Goal: Transaction & Acquisition: Purchase product/service

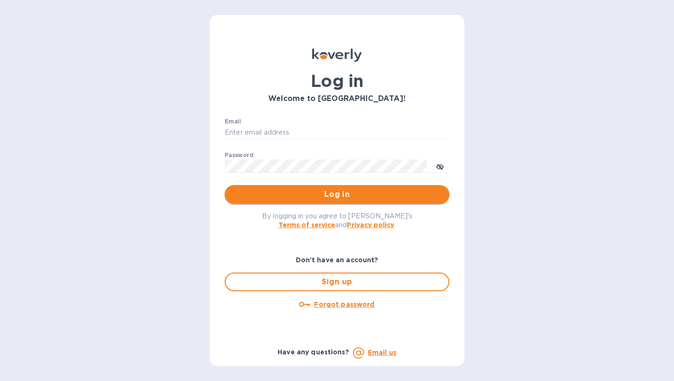
type input "[EMAIL_ADDRESS][DOMAIN_NAME]"
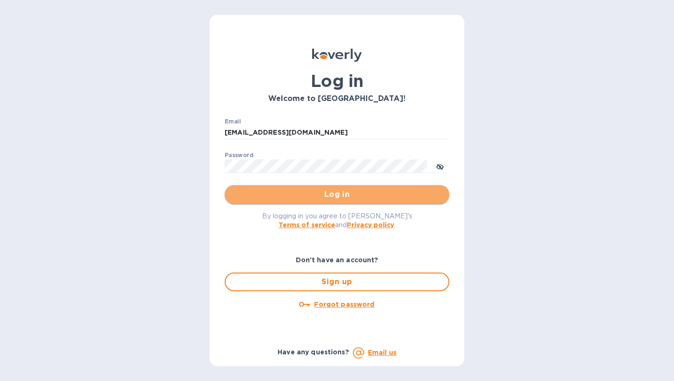
click at [319, 192] on span "Log in" at bounding box center [337, 194] width 210 height 11
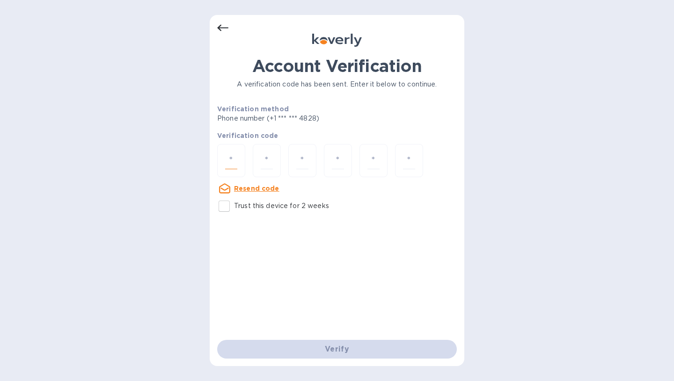
click at [231, 164] on input "number" at bounding box center [231, 160] width 12 height 17
type input "2"
type input "5"
type input "4"
type input "1"
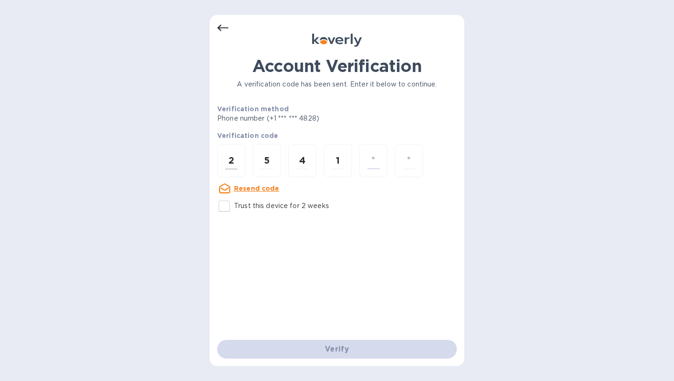
type input "2"
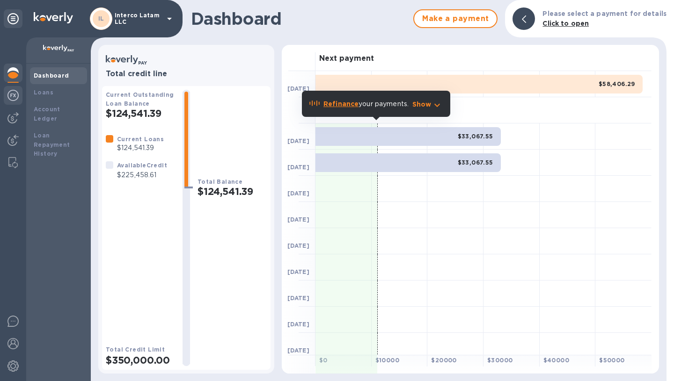
click at [15, 99] on img at bounding box center [12, 95] width 11 height 11
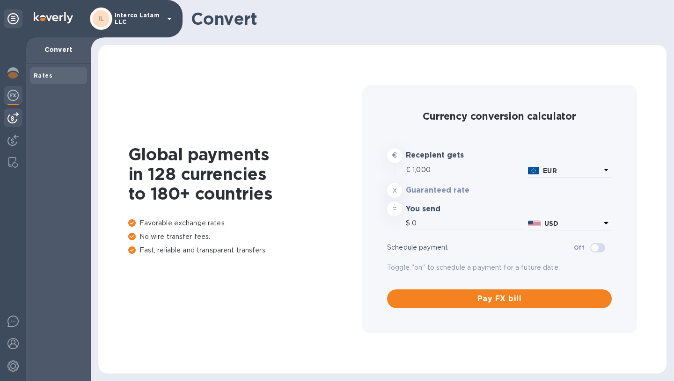
click at [14, 117] on img at bounding box center [12, 117] width 11 height 11
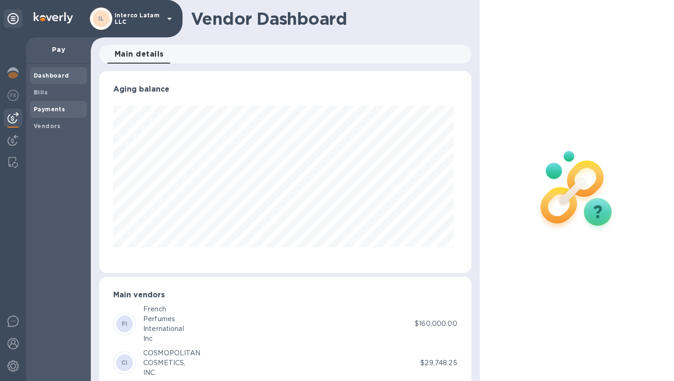
scroll to position [202, 368]
click at [46, 97] on span "Bills" at bounding box center [41, 92] width 14 height 9
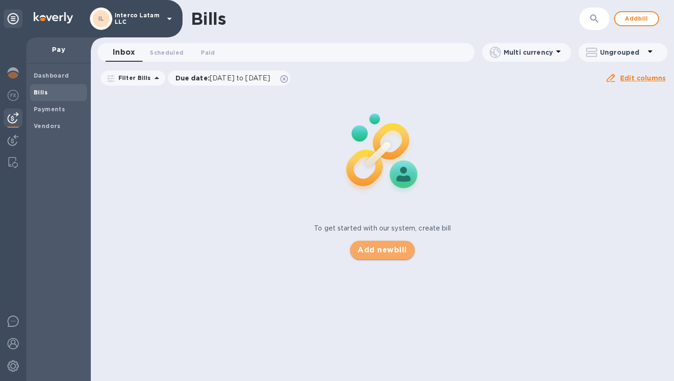
click at [382, 252] on span "Add new bill" at bounding box center [381, 250] width 49 height 11
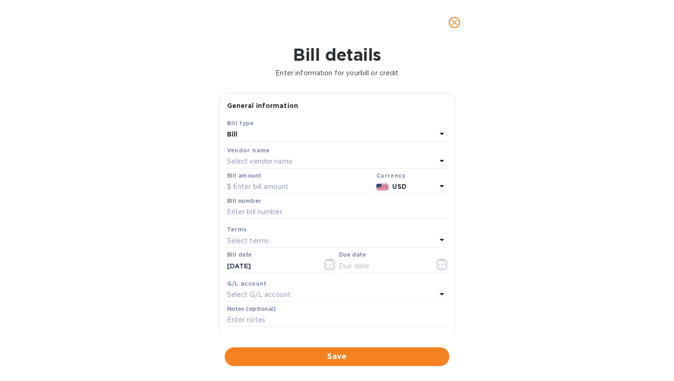
click at [290, 158] on p "Select vendor name" at bounding box center [259, 162] width 65 height 10
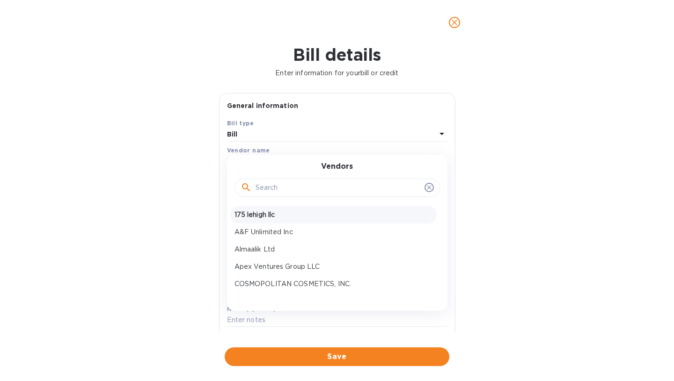
click at [268, 215] on p "175 lehigh llc" at bounding box center [333, 215] width 198 height 10
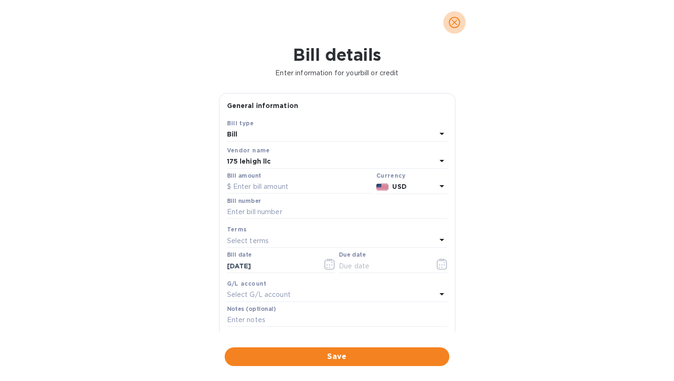
click at [454, 29] on button "close" at bounding box center [454, 22] width 22 height 22
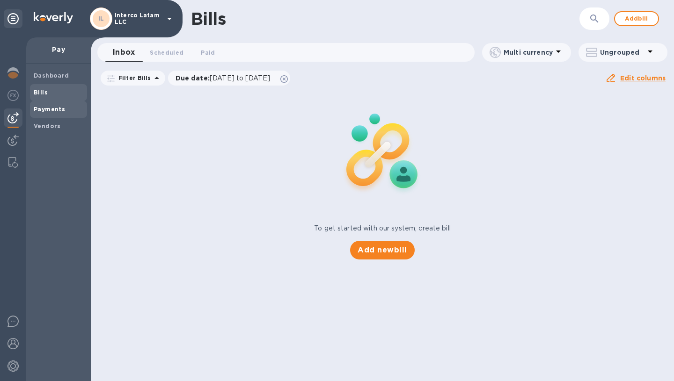
click at [39, 108] on b "Payments" at bounding box center [49, 109] width 31 height 7
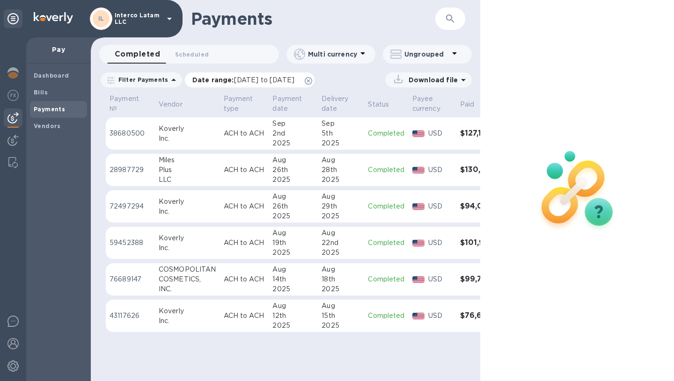
click at [278, 81] on span "[DATE] to [DATE]" at bounding box center [264, 79] width 60 height 7
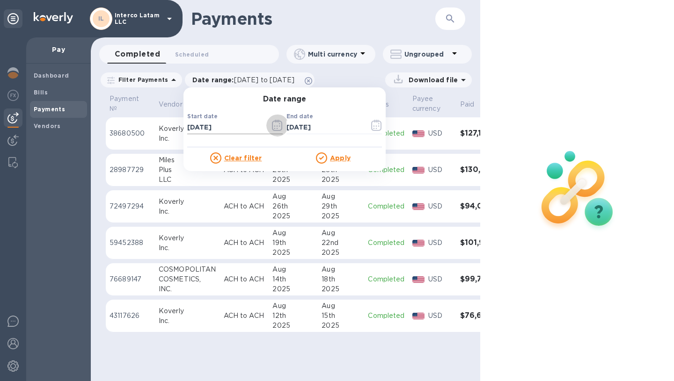
click at [272, 127] on icon "button" at bounding box center [277, 125] width 11 height 11
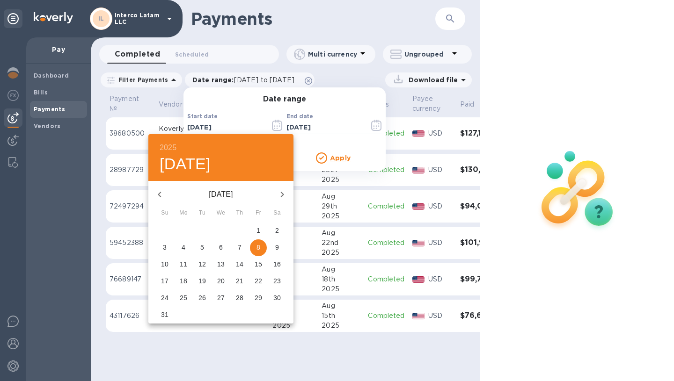
click at [163, 196] on icon "button" at bounding box center [159, 194] width 11 height 11
click at [202, 230] on p "1" at bounding box center [202, 230] width 4 height 9
type input "[DATE]"
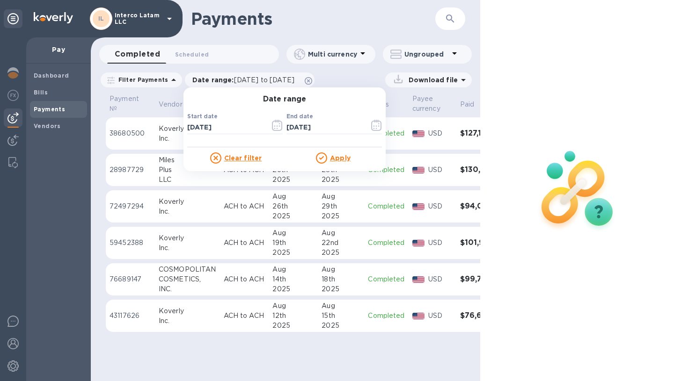
click at [330, 159] on u "Apply" at bounding box center [340, 157] width 21 height 7
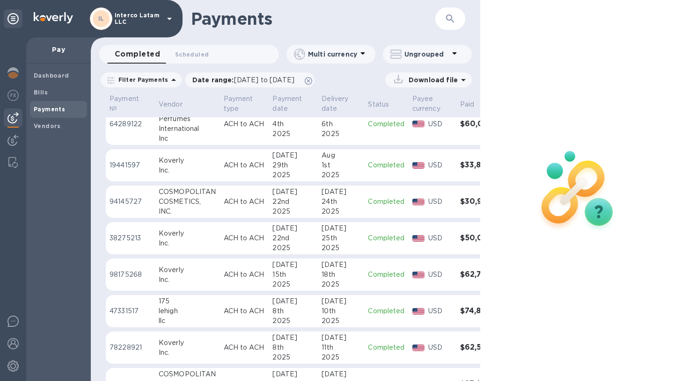
scroll to position [346, 0]
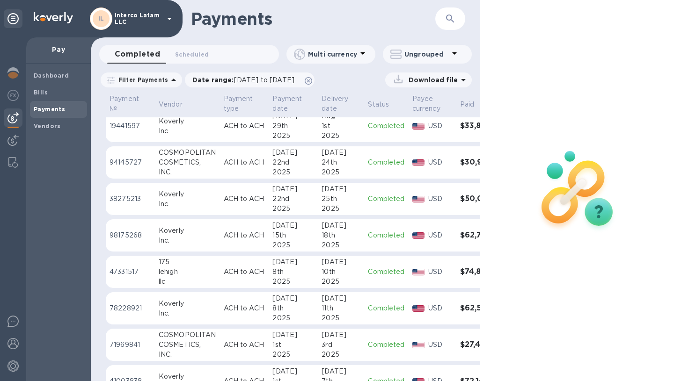
click at [466, 271] on h3 "$74,836.57" at bounding box center [484, 272] width 49 height 9
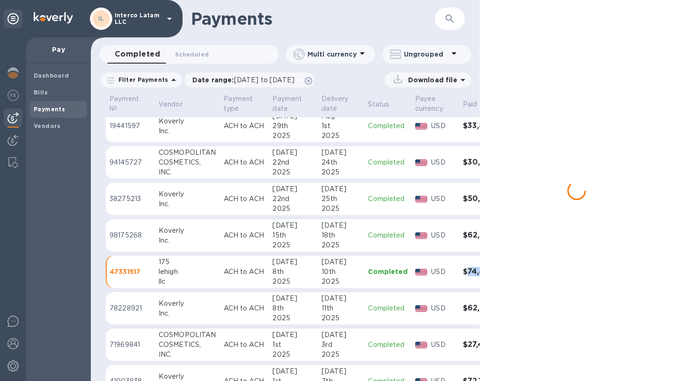
click at [466, 271] on h3 "$74,836.57" at bounding box center [487, 272] width 49 height 9
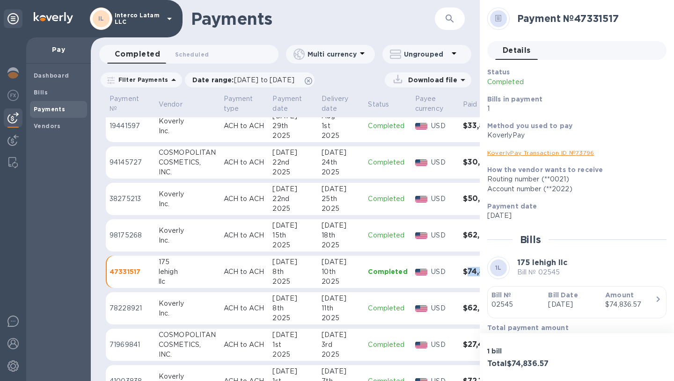
click at [619, 307] on div "$74,836.57" at bounding box center [630, 305] width 50 height 10
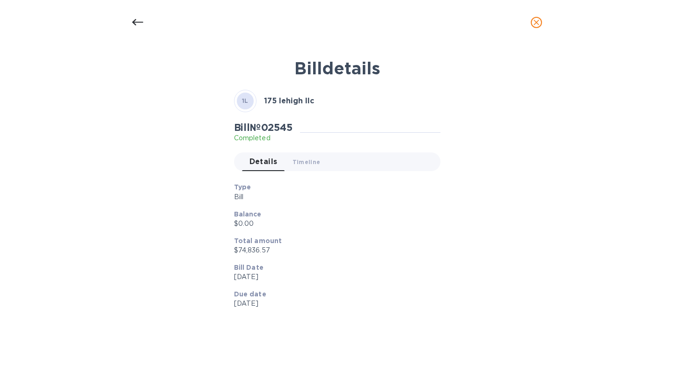
click at [619, 307] on div "Bill details 1L 175 lehigh llc Bill № 02545 Completed Details 0 Timeline 0 Type…" at bounding box center [337, 213] width 674 height 336
click at [252, 247] on p "$74,836.57" at bounding box center [333, 251] width 199 height 10
copy p "74,836.57"
click at [533, 23] on icon "close" at bounding box center [535, 22] width 9 height 9
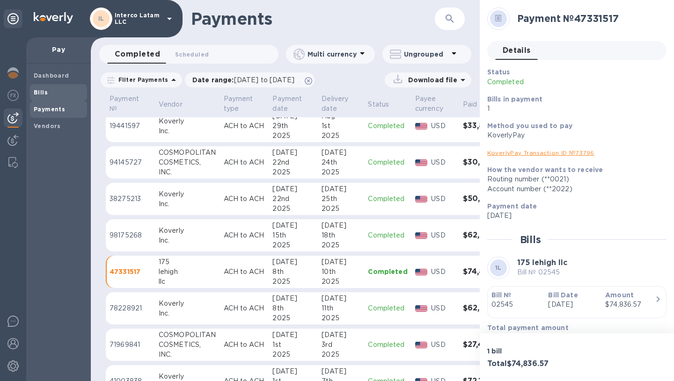
click at [56, 96] on span "Bills" at bounding box center [59, 92] width 50 height 9
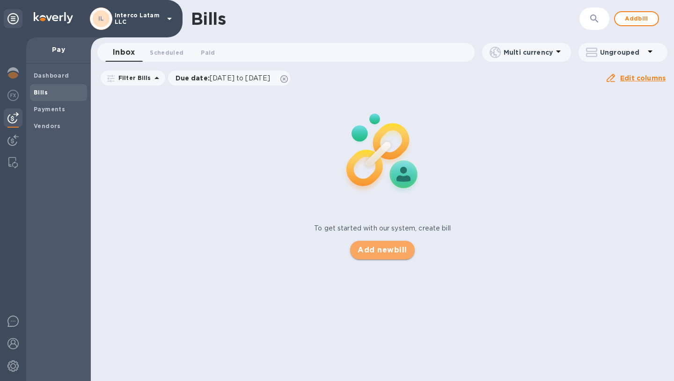
click at [384, 250] on span "Add new bill" at bounding box center [381, 250] width 49 height 11
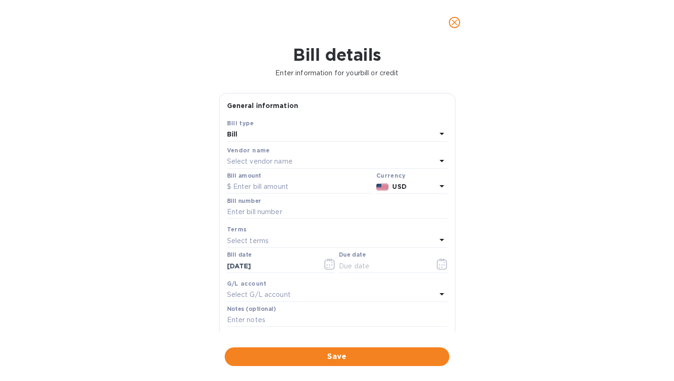
click at [287, 160] on p "Select vendor name" at bounding box center [259, 162] width 65 height 10
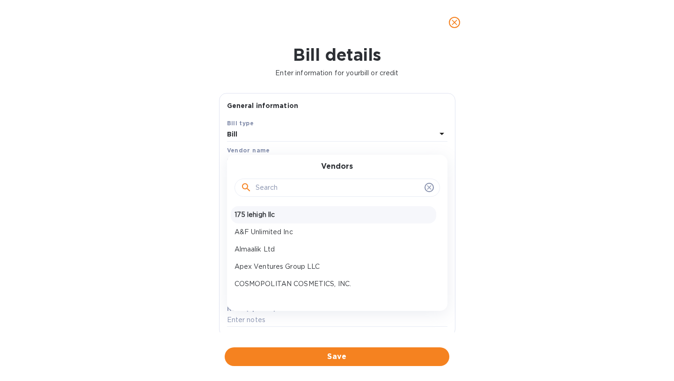
click at [264, 210] on div "175 lehigh llc" at bounding box center [333, 214] width 205 height 17
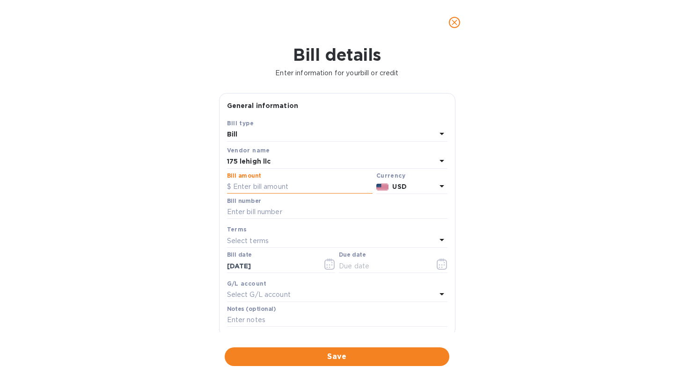
click at [264, 189] on input "text" at bounding box center [299, 187] width 145 height 14
paste input "74,836.57"
type input "74,836.57"
click at [256, 211] on input "text" at bounding box center [337, 212] width 220 height 14
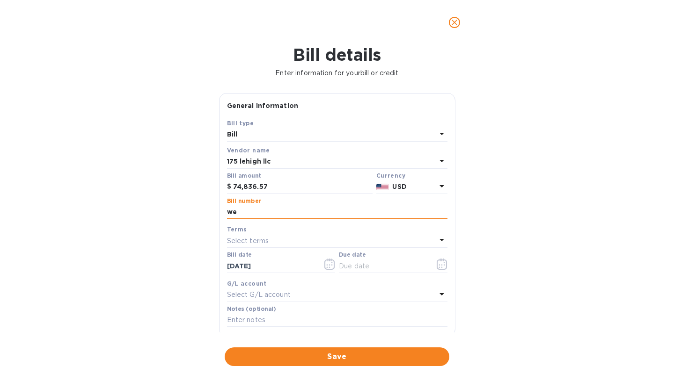
type input "w"
type input "10383"
click at [274, 241] on div "Select terms" at bounding box center [331, 240] width 209 height 13
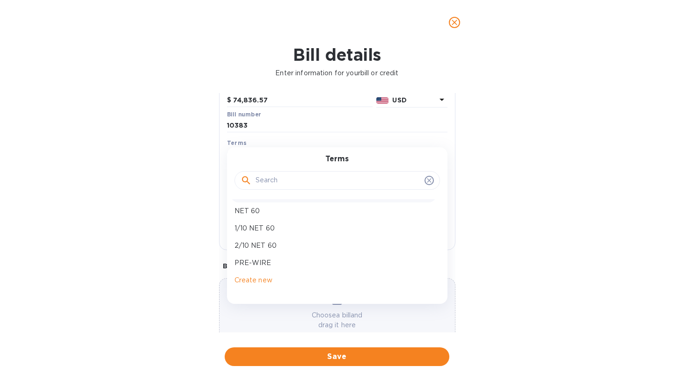
scroll to position [87, 0]
click at [269, 268] on div "PRE-WIRE" at bounding box center [333, 262] width 205 height 17
type input "[DATE]"
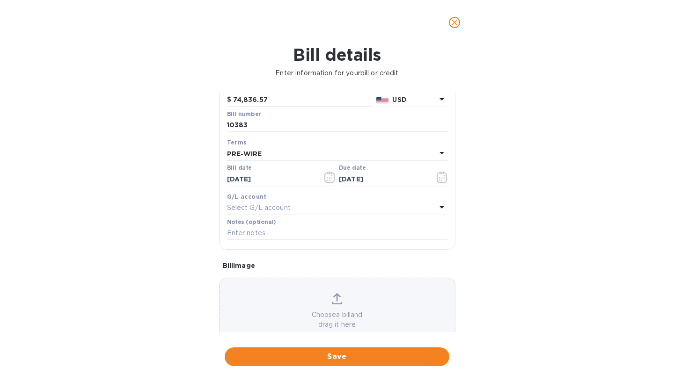
scroll to position [109, 0]
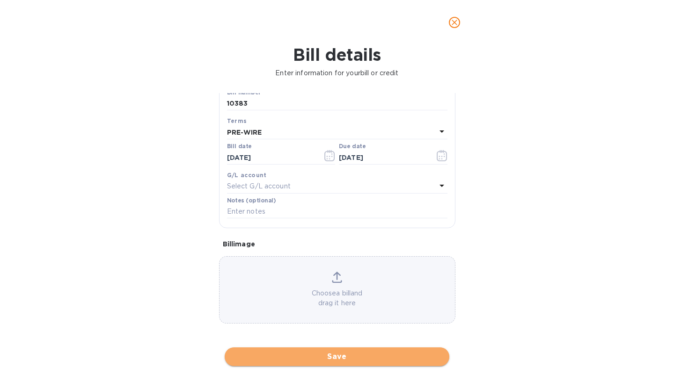
click at [279, 362] on span "Save" at bounding box center [337, 356] width 210 height 11
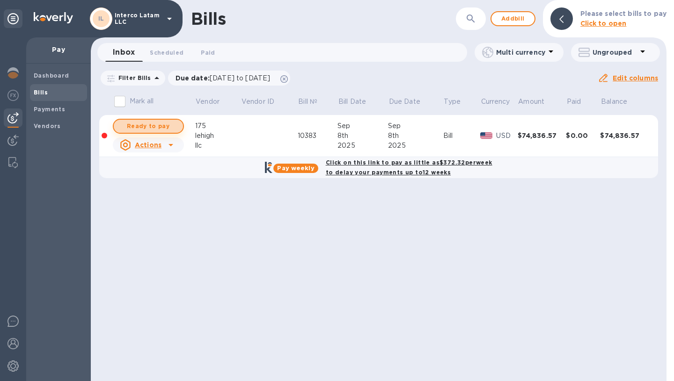
click at [174, 129] on span "Ready to pay" at bounding box center [148, 126] width 54 height 11
checkbox input "true"
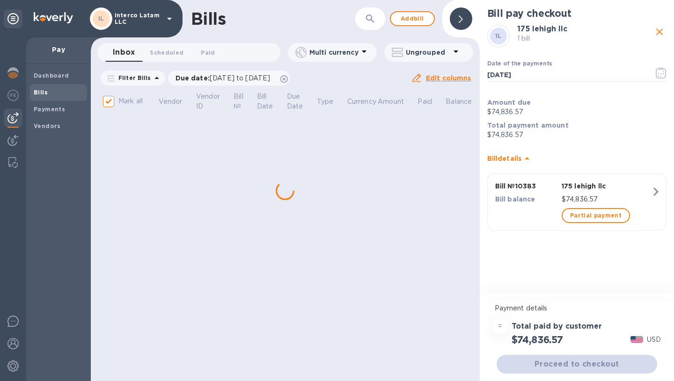
click at [571, 366] on div "Proceed to checkout" at bounding box center [576, 364] width 164 height 22
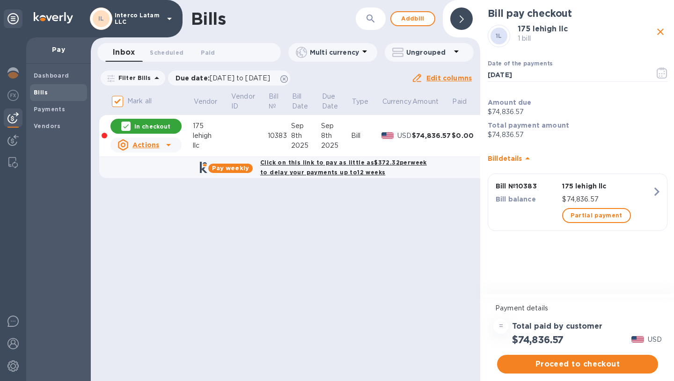
click at [571, 366] on span "Proceed to checkout" at bounding box center [577, 364] width 146 height 11
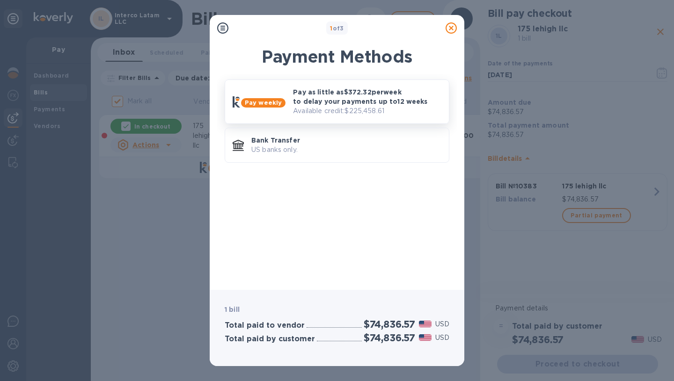
click at [362, 99] on p "Pay as little as $372.32 per week to delay your payments up to 12 weeks" at bounding box center [367, 96] width 148 height 19
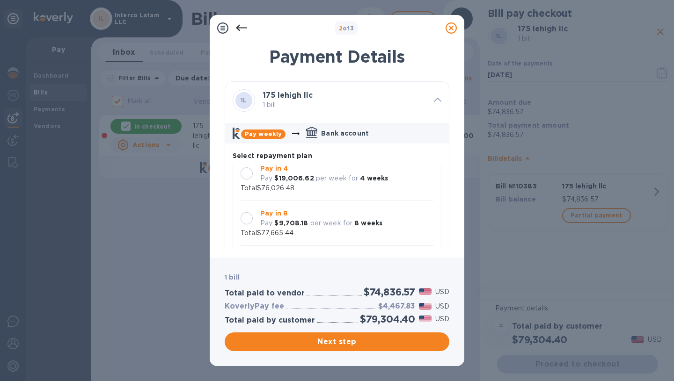
scroll to position [0, 0]
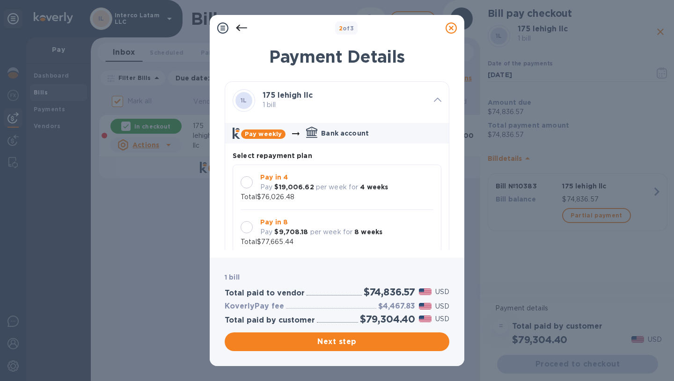
click at [340, 183] on p "per week for" at bounding box center [337, 187] width 43 height 10
click at [394, 295] on h2 "$74,836.57" at bounding box center [388, 292] width 51 height 12
copy h2 "74,836.57"
click at [393, 306] on h3 "$1,189.91" at bounding box center [398, 306] width 33 height 9
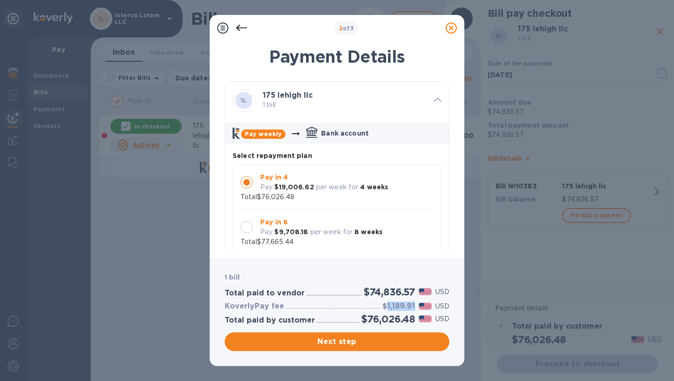
click at [393, 306] on h3 "$1,189.91" at bounding box center [398, 306] width 33 height 9
copy h3 "1,189.91"
click at [345, 337] on span "Next step" at bounding box center [337, 341] width 210 height 11
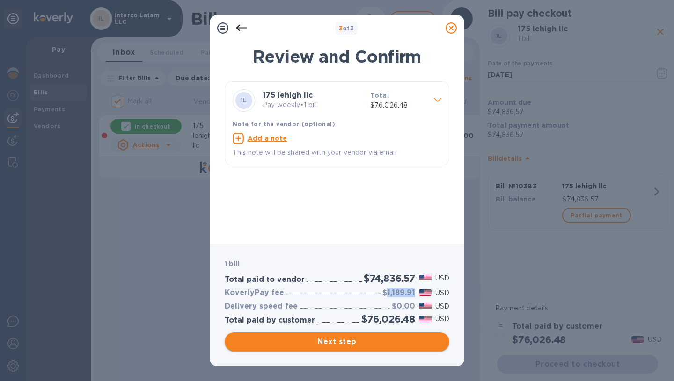
click at [324, 341] on span "Next step" at bounding box center [337, 341] width 210 height 11
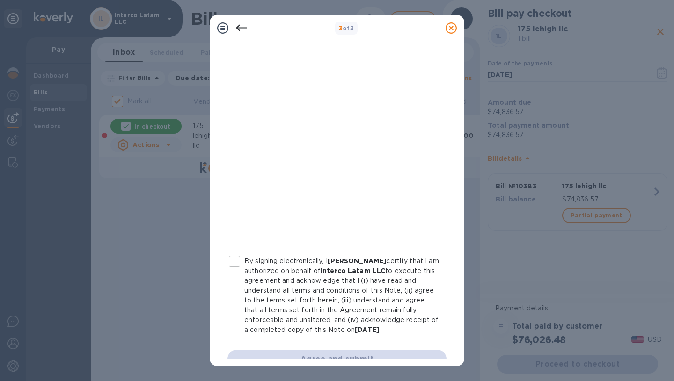
scroll to position [127, 0]
click at [237, 258] on input "By signing electronically, I [PERSON_NAME] certify that I am authorized on beha…" at bounding box center [235, 261] width 20 height 20
checkbox input "true"
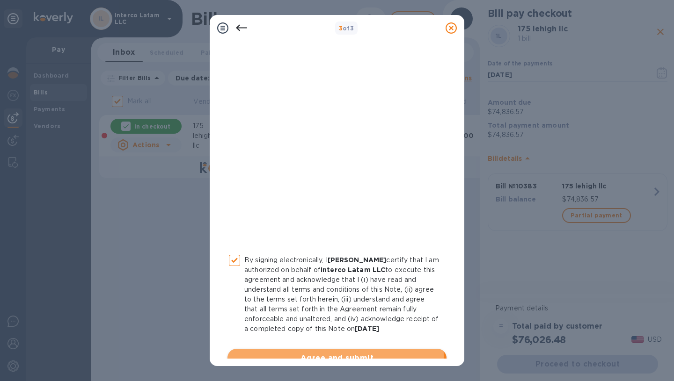
click at [285, 356] on span "Agree and submit" at bounding box center [337, 358] width 204 height 11
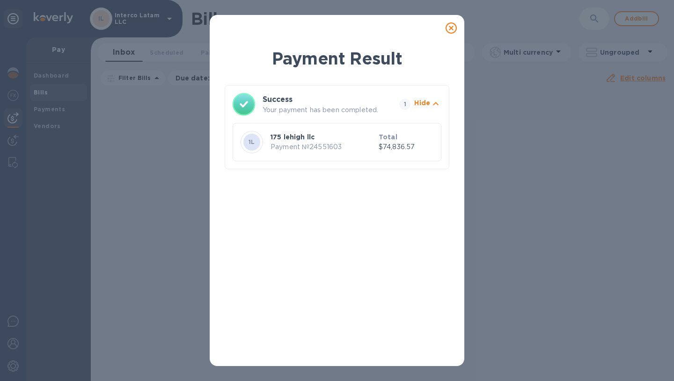
click at [449, 28] on icon at bounding box center [450, 27] width 11 height 11
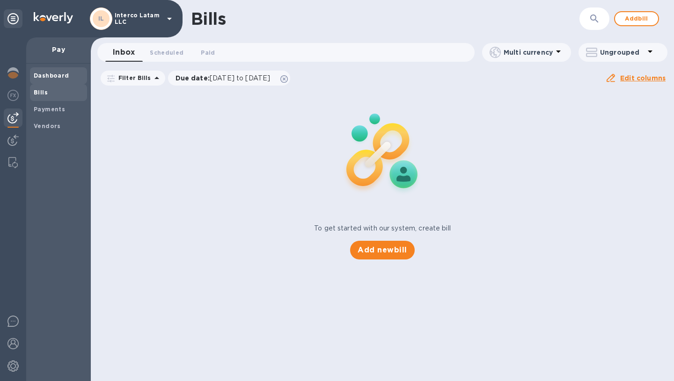
click at [69, 74] on span "Dashboard" at bounding box center [59, 75] width 50 height 9
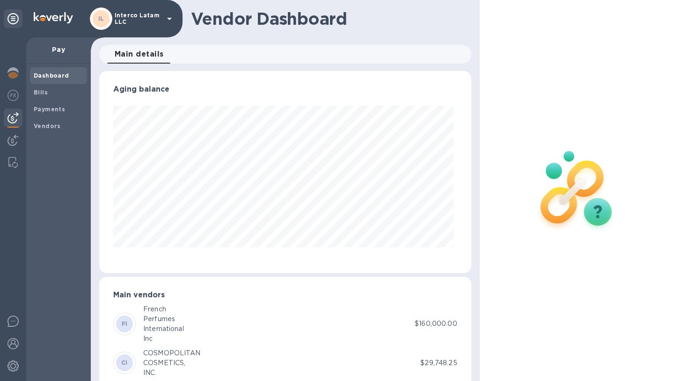
scroll to position [202, 368]
click at [17, 75] on img at bounding box center [12, 72] width 11 height 11
